Goal: Task Accomplishment & Management: Complete application form

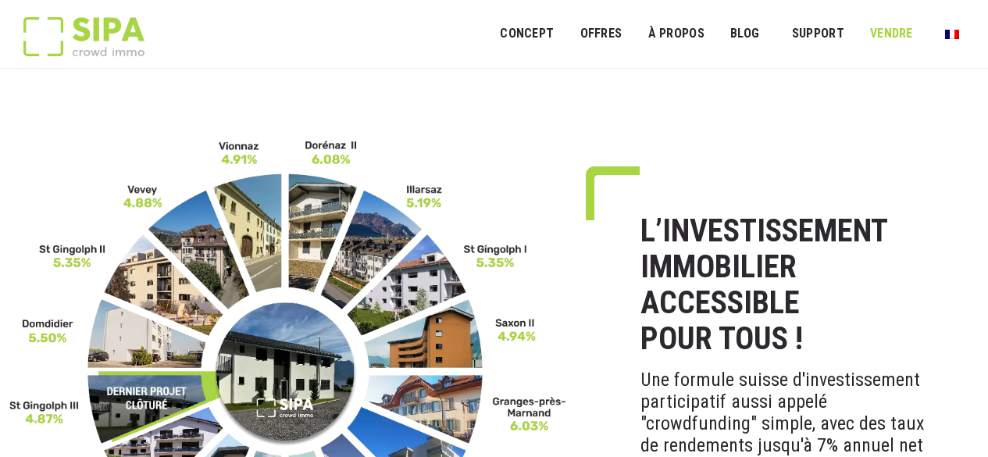
click at [891, 27] on link "VENDRE" at bounding box center [891, 33] width 63 height 35
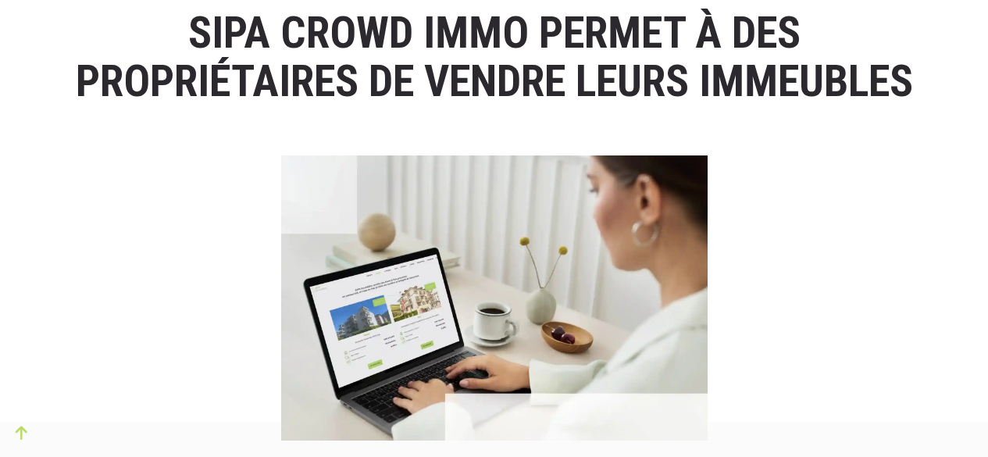
scroll to position [538, 0]
